Goal: Obtain resource: Download file/media

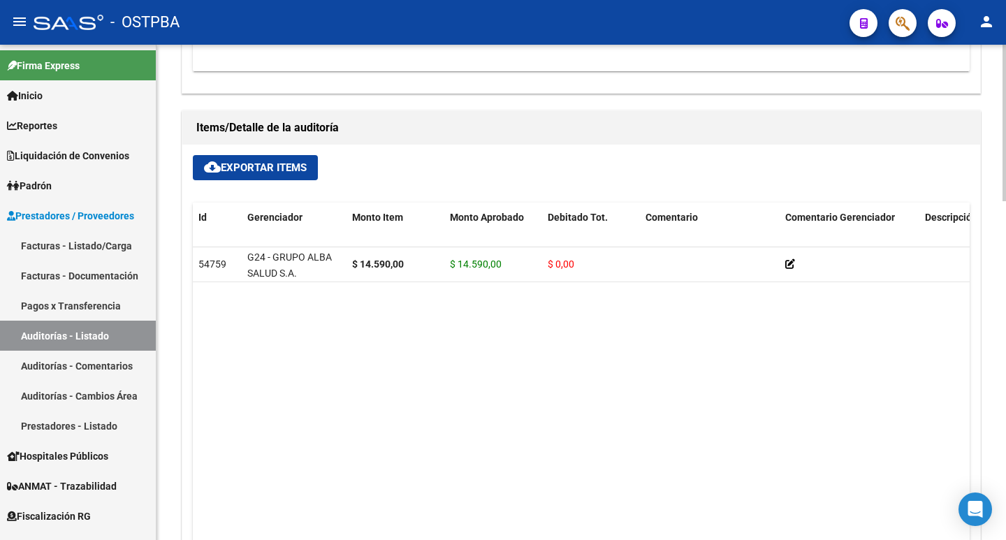
scroll to position [1048, 0]
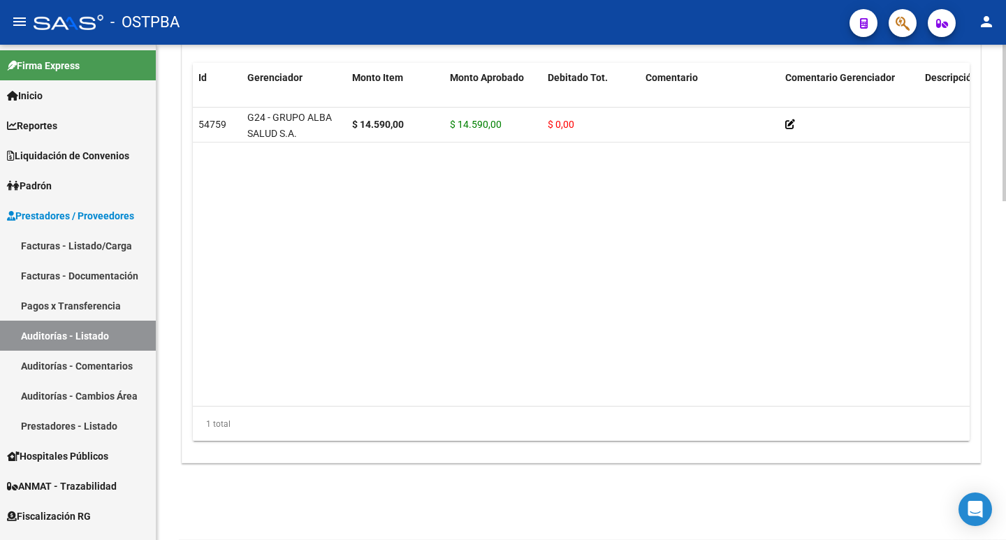
click at [508, 399] on datatable-body "54759 G24 - GRUPO ALBA SALUD S.A. $ 14.590,00 $ 14.590,00 $ 0,00 20597826096 59…" at bounding box center [581, 257] width 777 height 298
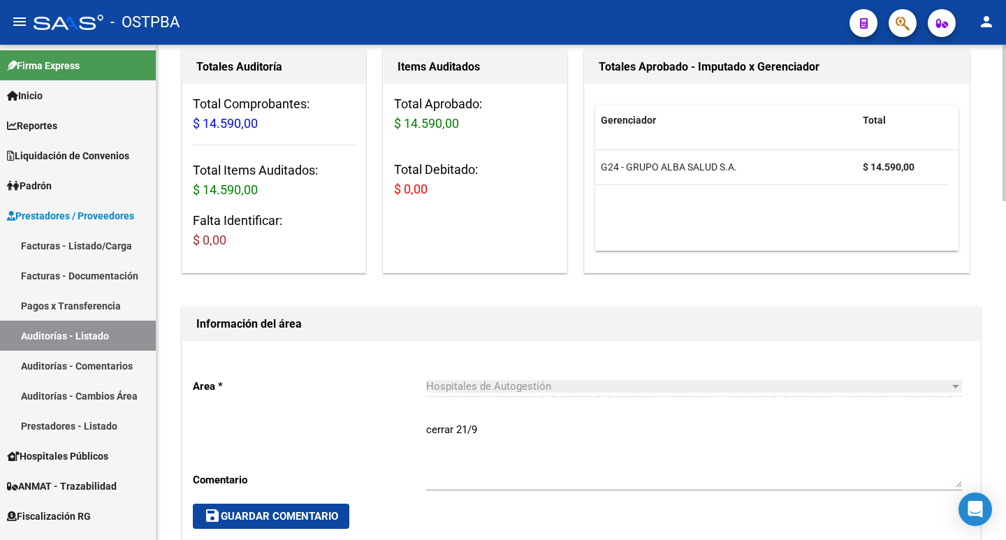
scroll to position [162, 0]
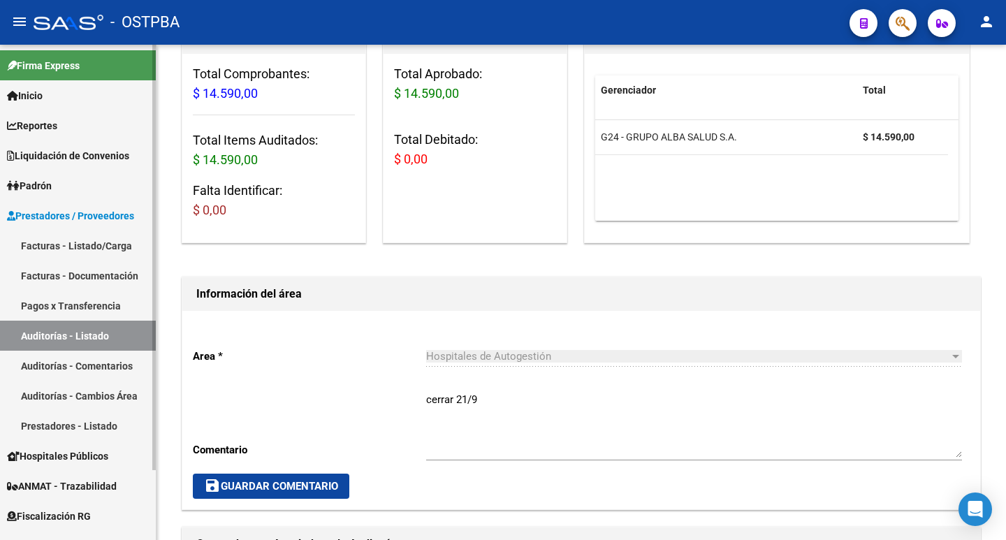
click at [69, 339] on link "Auditorías - Listado" at bounding box center [78, 336] width 156 height 30
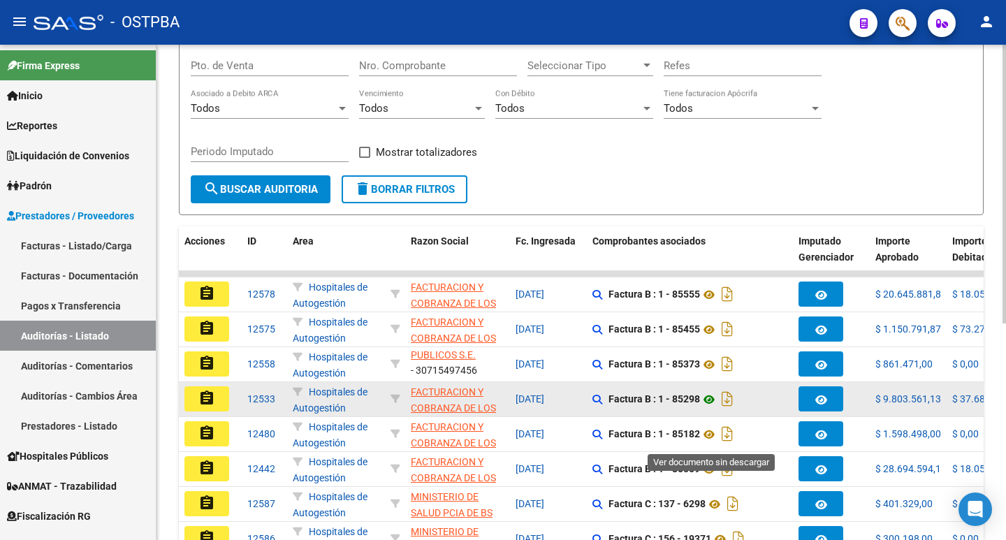
scroll to position [302, 0]
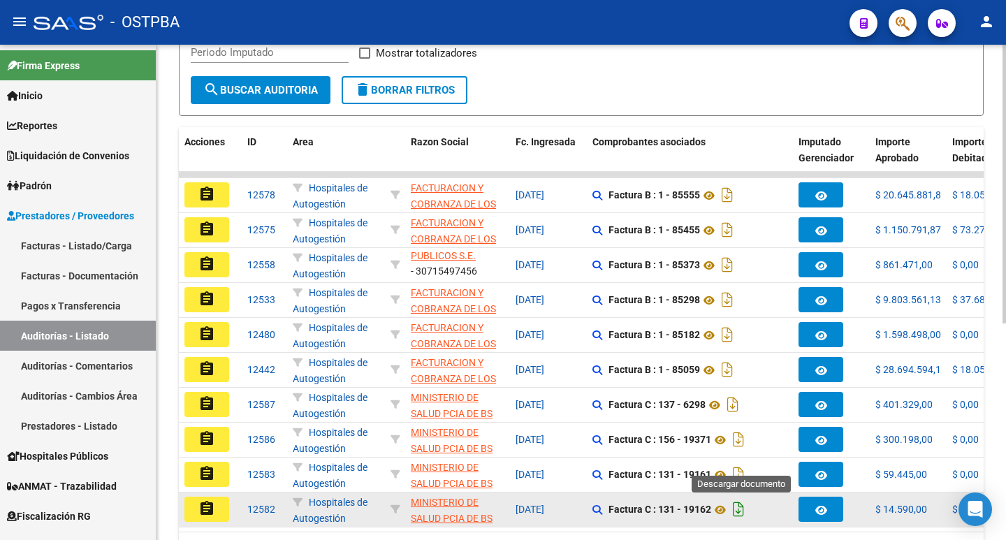
click at [737, 509] on icon "Descargar documento" at bounding box center [739, 509] width 18 height 22
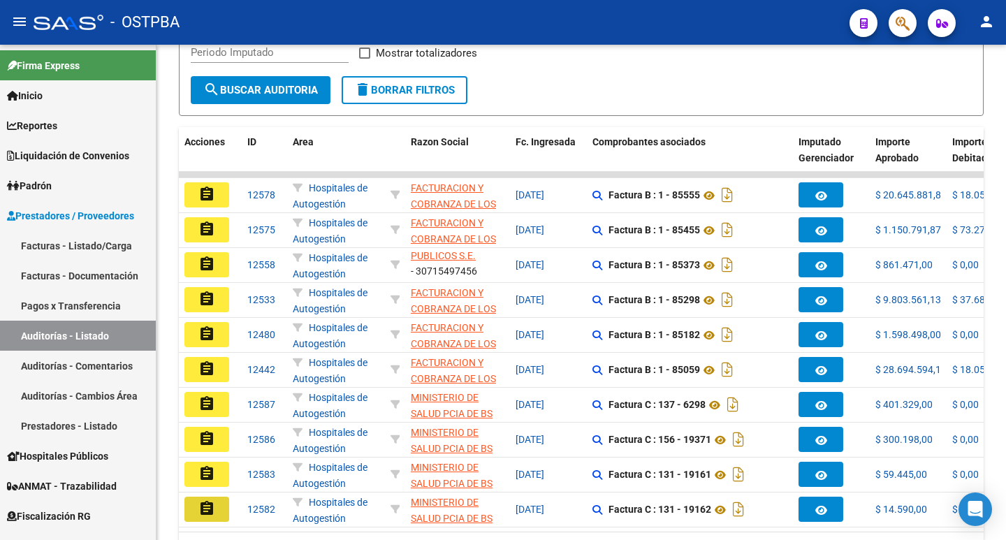
drag, startPoint x: 209, startPoint y: 503, endPoint x: 230, endPoint y: 502, distance: 21.0
click at [213, 502] on mat-icon "assignment" at bounding box center [206, 508] width 17 height 17
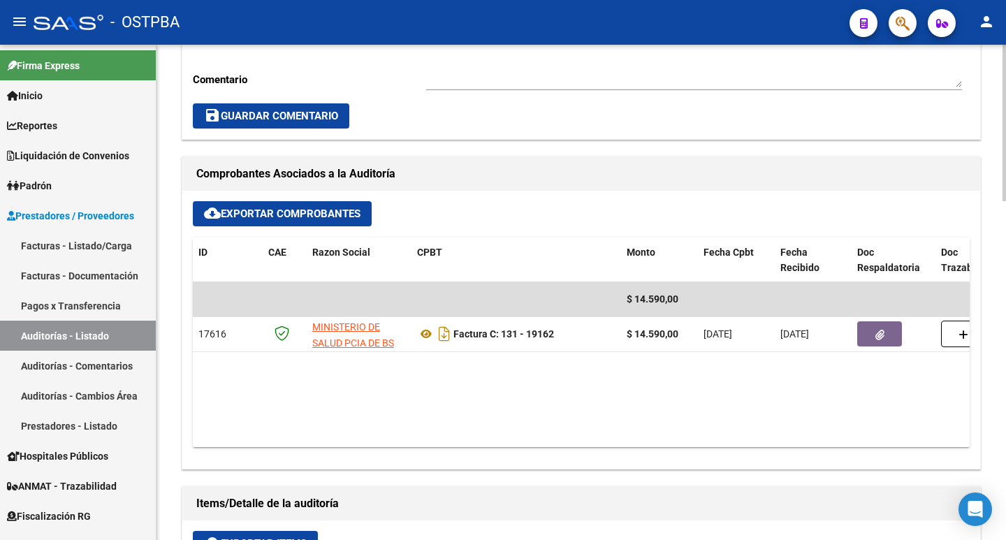
scroll to position [559, 0]
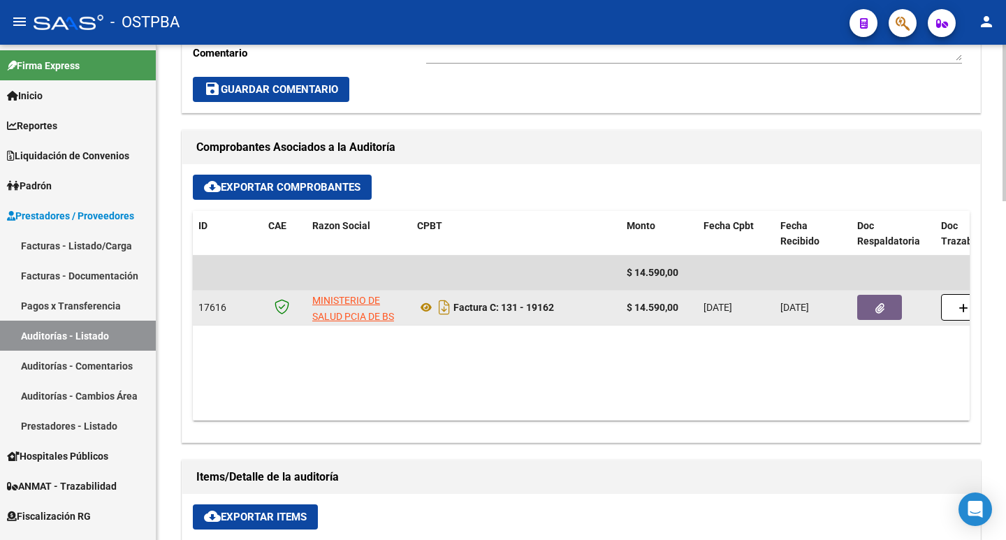
click at [888, 312] on button "button" at bounding box center [880, 307] width 45 height 25
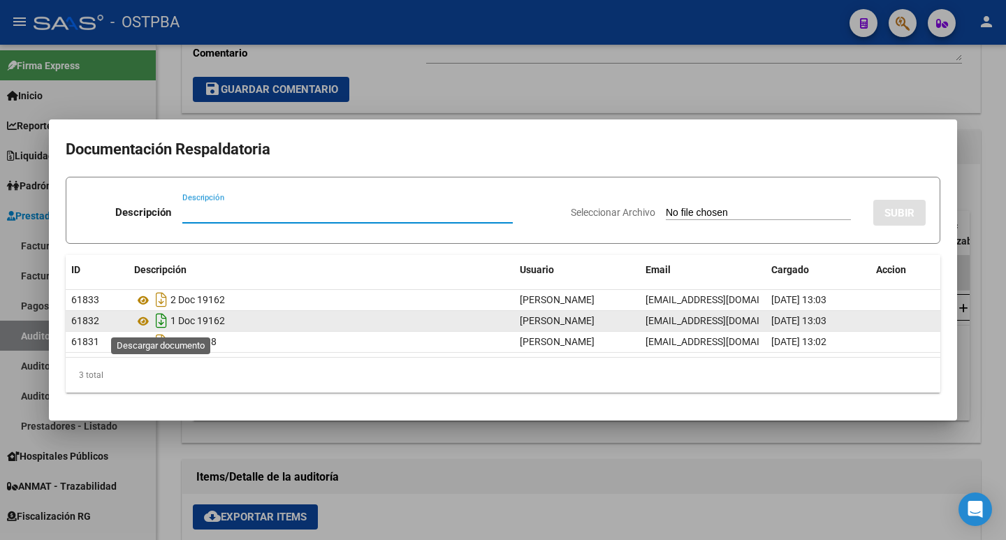
click at [165, 322] on icon "Descargar documento" at bounding box center [161, 321] width 18 height 22
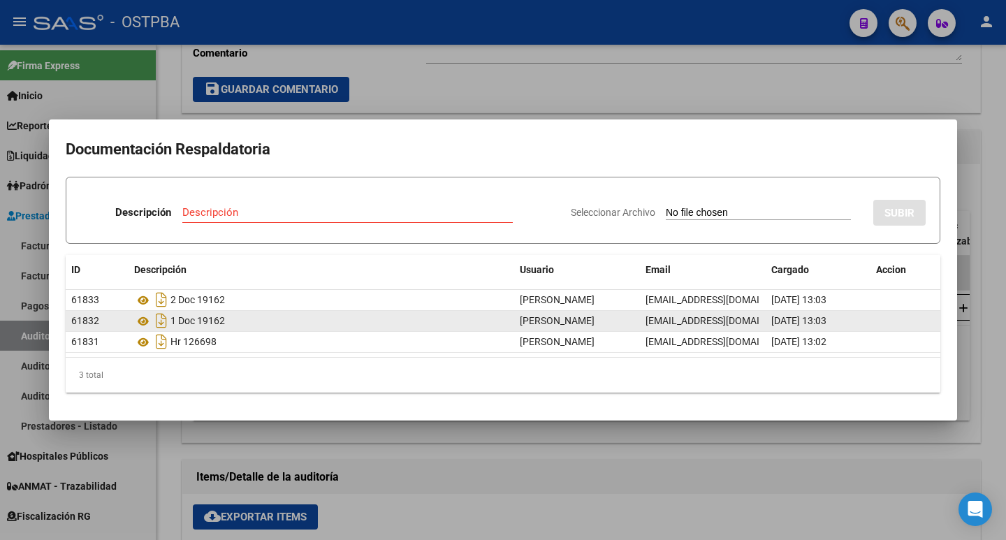
click at [493, 80] on div at bounding box center [503, 270] width 1006 height 540
